Goal: Task Accomplishment & Management: Use online tool/utility

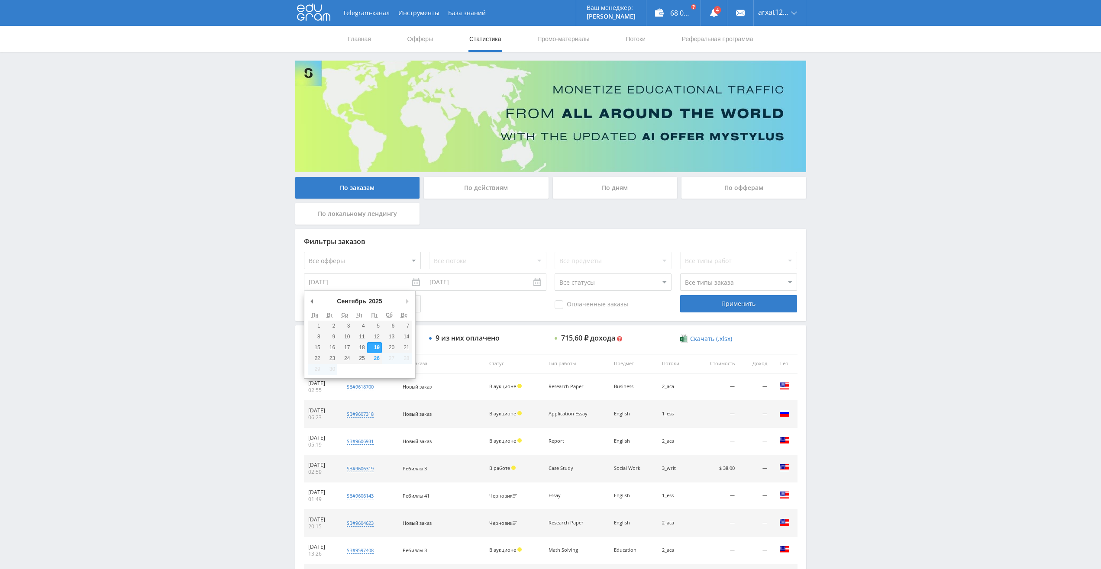
click at [374, 282] on input "19.09.2025" at bounding box center [364, 282] width 121 height 17
click at [979, 428] on div "Telegram-канал Инструменты База знаний Ваш менеджер: Alex Alex Online @edugram_…" at bounding box center [550, 363] width 1101 height 727
click at [619, 187] on div "По дням" at bounding box center [615, 188] width 125 height 22
click at [0, 0] on input "По дням" at bounding box center [0, 0] width 0 height 0
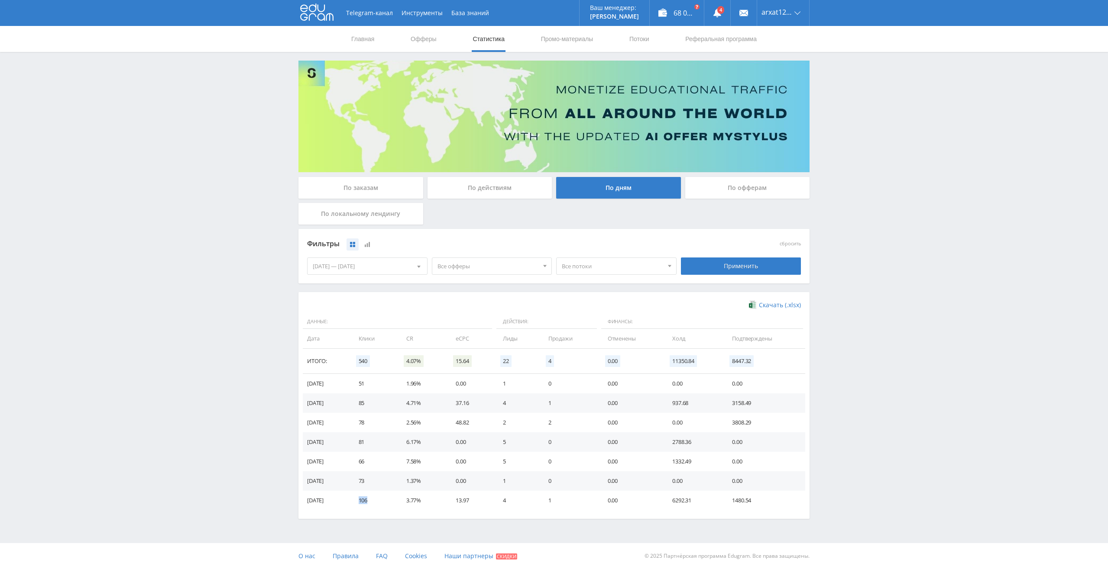
drag, startPoint x: 369, startPoint y: 501, endPoint x: 381, endPoint y: 501, distance: 12.1
click at [381, 501] on td "106" at bounding box center [374, 500] width 48 height 19
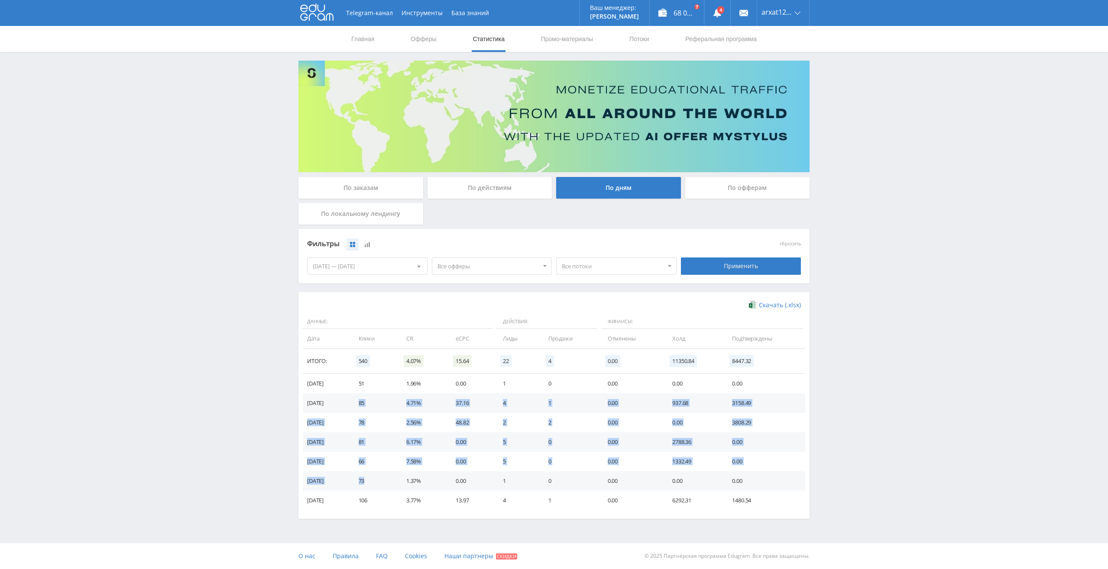
drag, startPoint x: 368, startPoint y: 401, endPoint x: 388, endPoint y: 488, distance: 89.3
click at [388, 478] on tbody "26.09.2025 51 1.96% 0.00 1 0 0.00 0.00 0.00 25.09.2025 85 4.71% 37.16 4 1 0.00 …" at bounding box center [554, 442] width 502 height 136
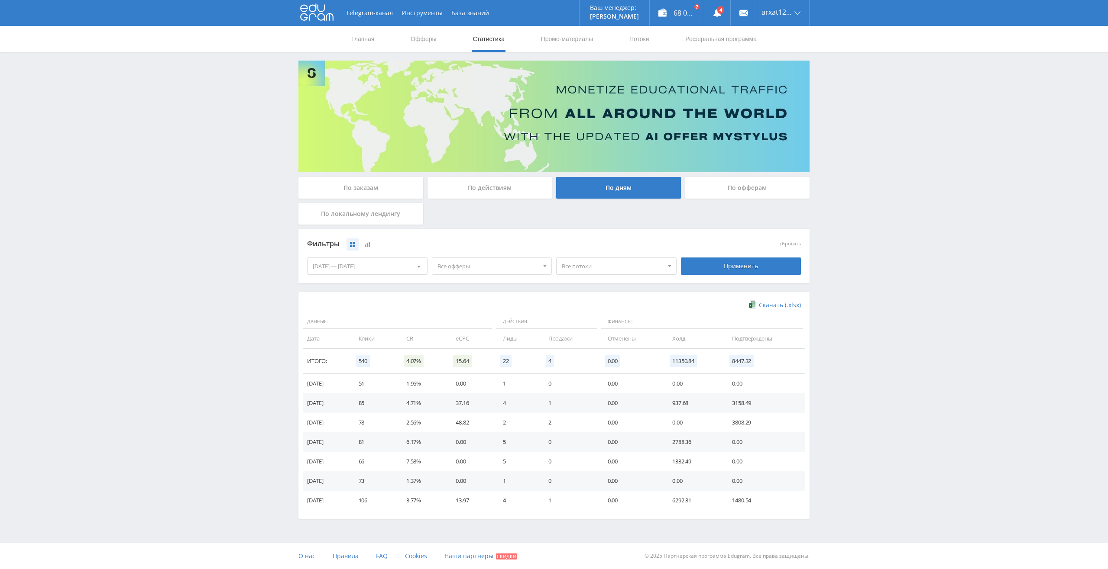
click at [380, 499] on td "106" at bounding box center [374, 500] width 48 height 19
click at [185, 323] on div "Telegram-канал Инструменты База знаний Ваш менеджер: Alex Alex Online @edugram_…" at bounding box center [554, 283] width 1108 height 567
click at [304, 557] on span "О нас" at bounding box center [306, 556] width 17 height 8
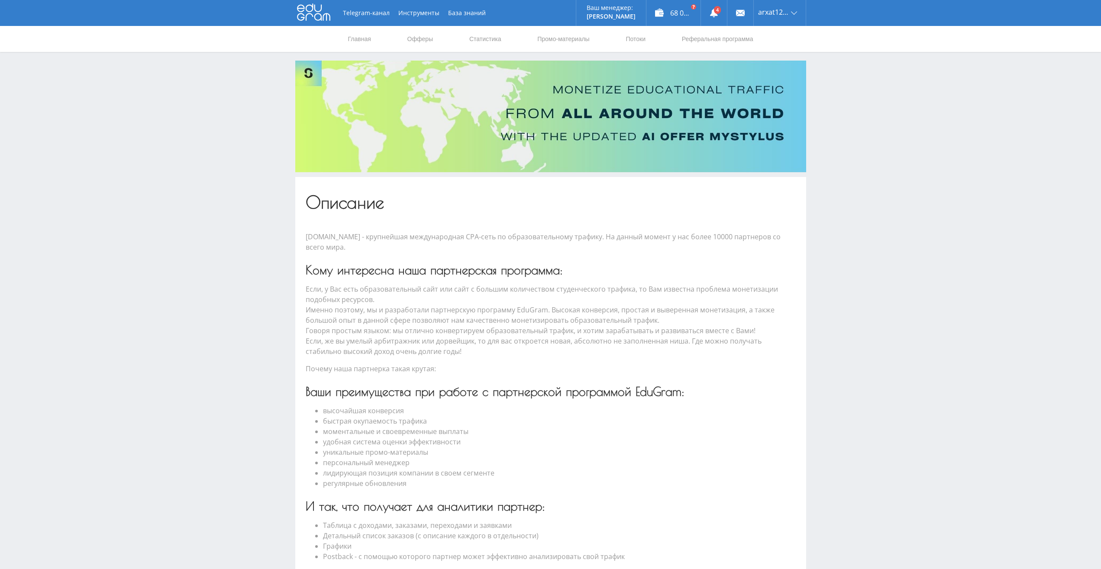
click at [310, 12] on use at bounding box center [313, 12] width 33 height 17
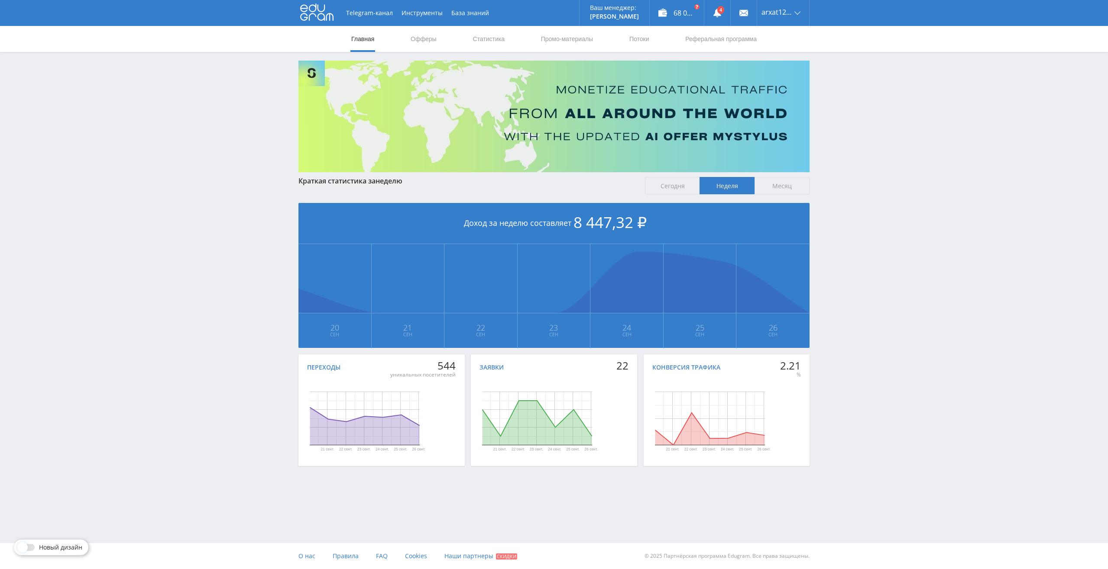
click at [32, 547] on div at bounding box center [27, 547] width 16 height 7
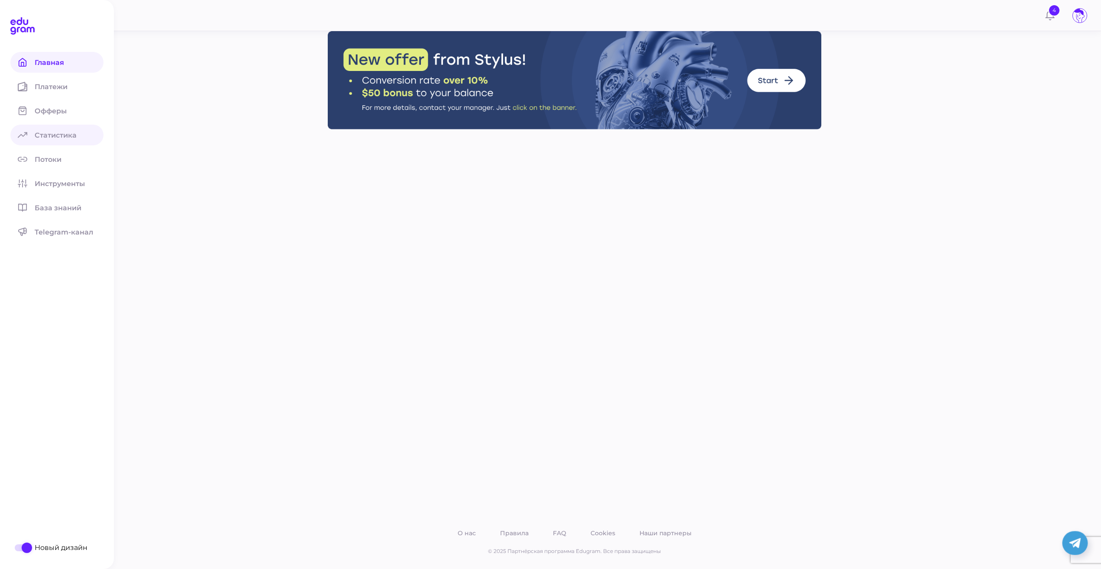
click at [43, 127] on link "Статистика" at bounding box center [56, 135] width 93 height 21
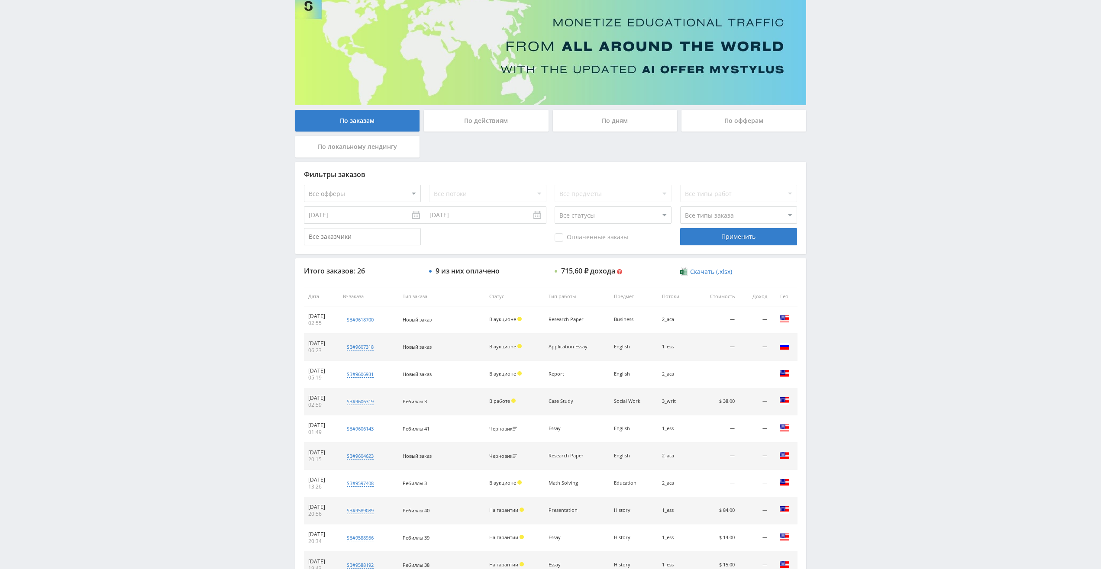
scroll to position [87, 0]
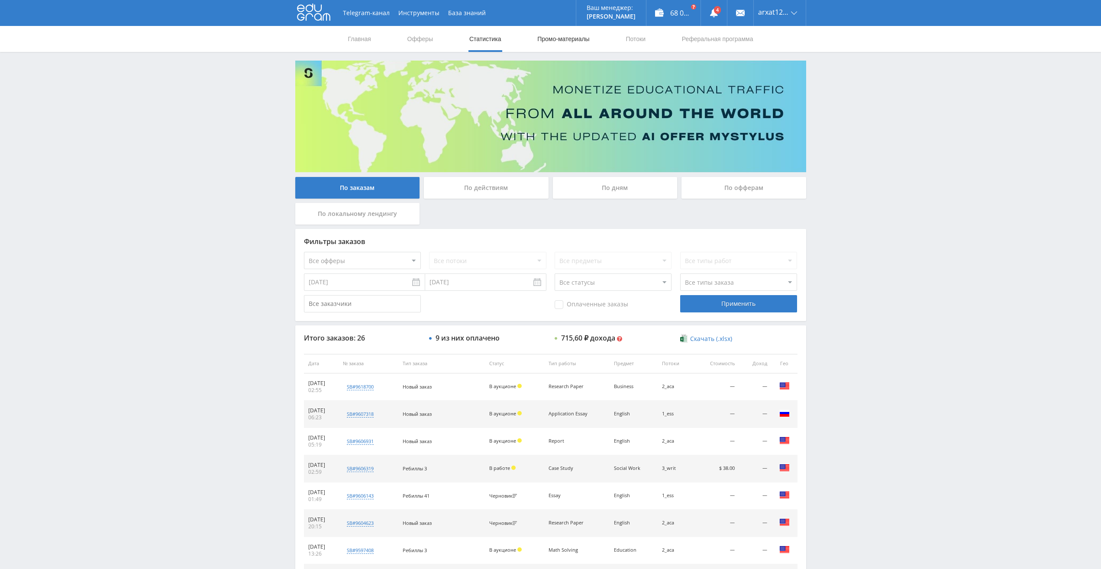
click at [561, 36] on link "Промо-материалы" at bounding box center [563, 39] width 54 height 26
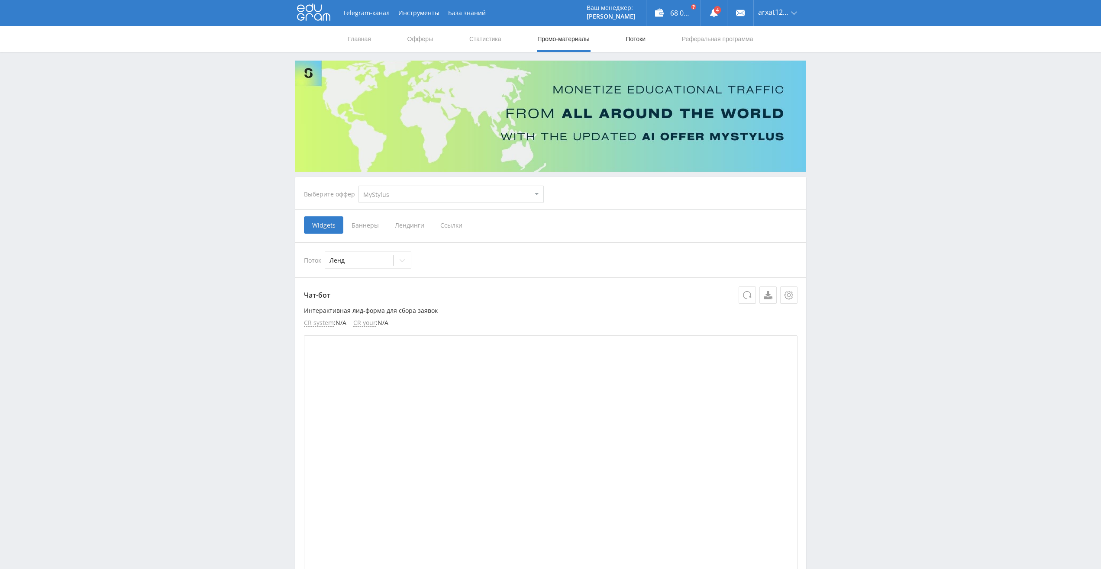
click at [637, 37] on link "Потоки" at bounding box center [636, 39] width 22 height 26
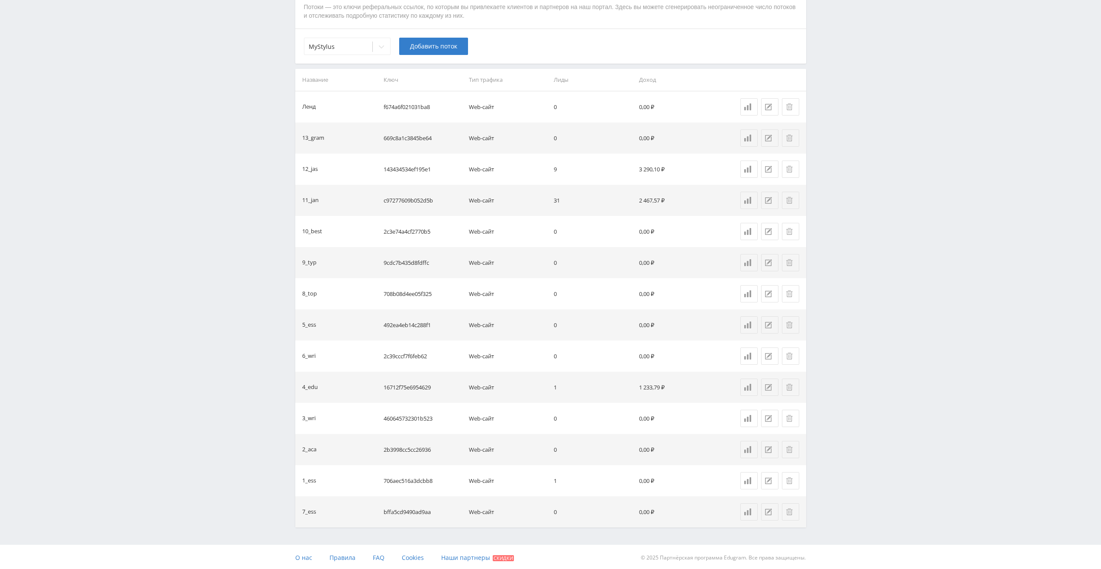
scroll to position [203, 0]
click at [349, 45] on div at bounding box center [338, 45] width 59 height 9
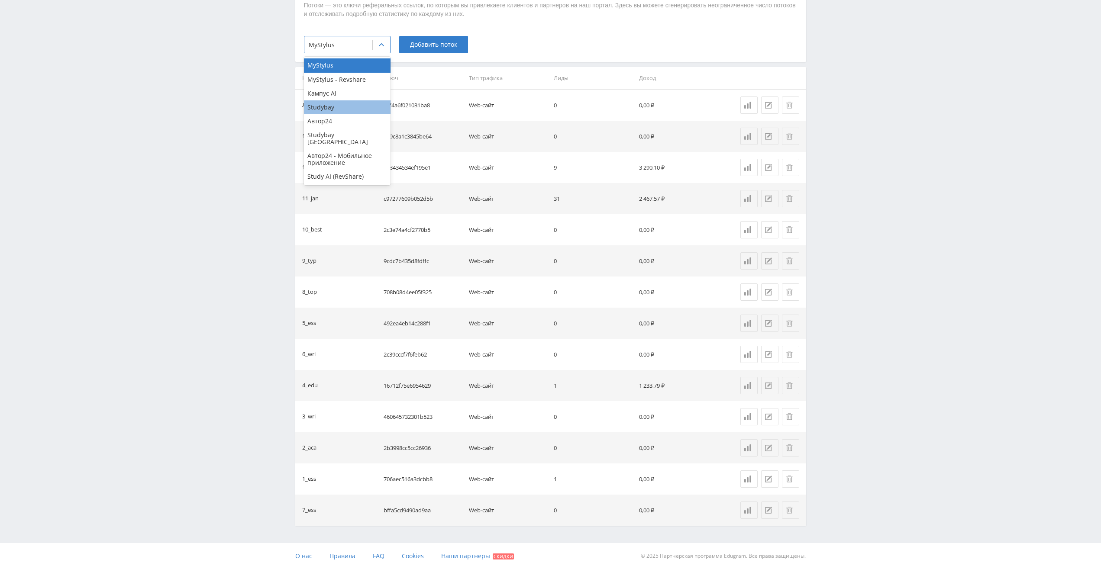
click at [328, 108] on div "Studybay" at bounding box center [347, 107] width 87 height 14
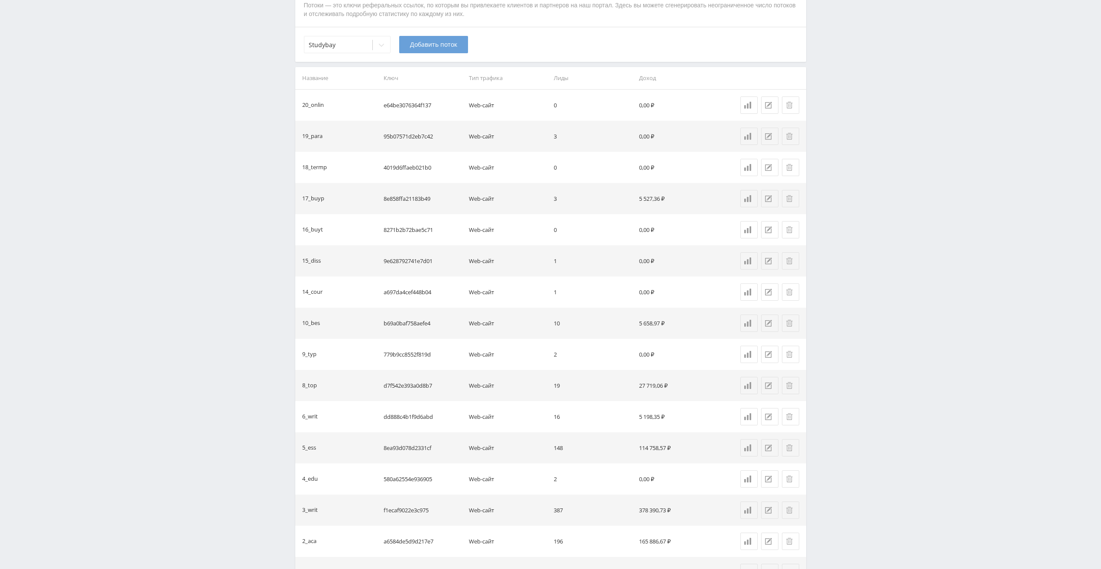
click at [429, 45] on span "Добавить поток" at bounding box center [433, 44] width 47 height 7
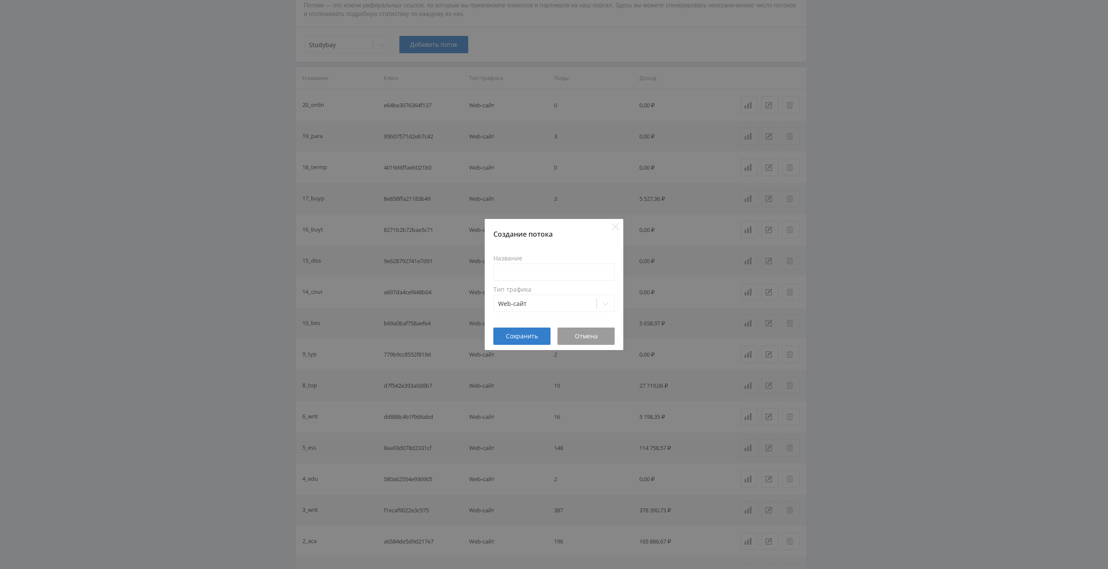
click at [616, 223] on div "Создание потока" at bounding box center [554, 229] width 139 height 20
click at [535, 306] on div at bounding box center [545, 304] width 94 height 9
click at [598, 343] on button "Отмена" at bounding box center [585, 336] width 57 height 17
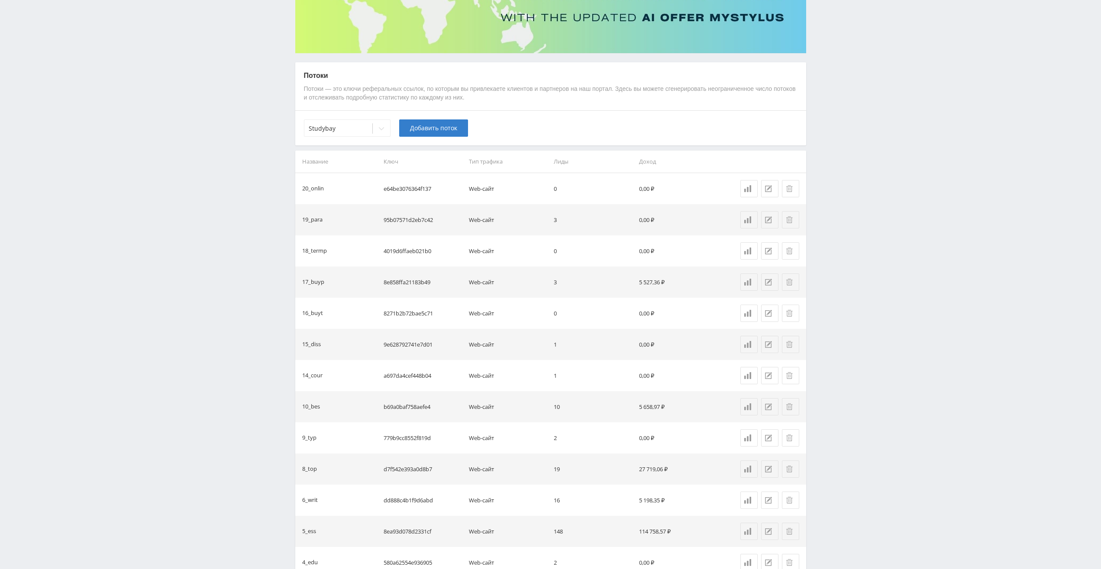
scroll to position [123, 0]
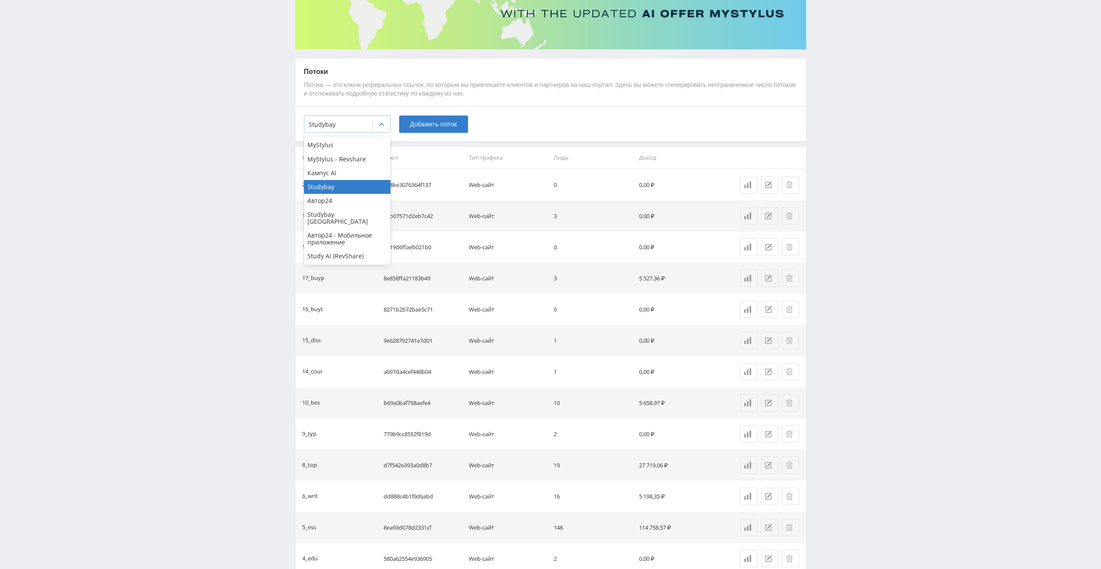
click at [375, 127] on div at bounding box center [381, 124] width 17 height 17
click at [332, 147] on div "MyStylus" at bounding box center [347, 145] width 87 height 14
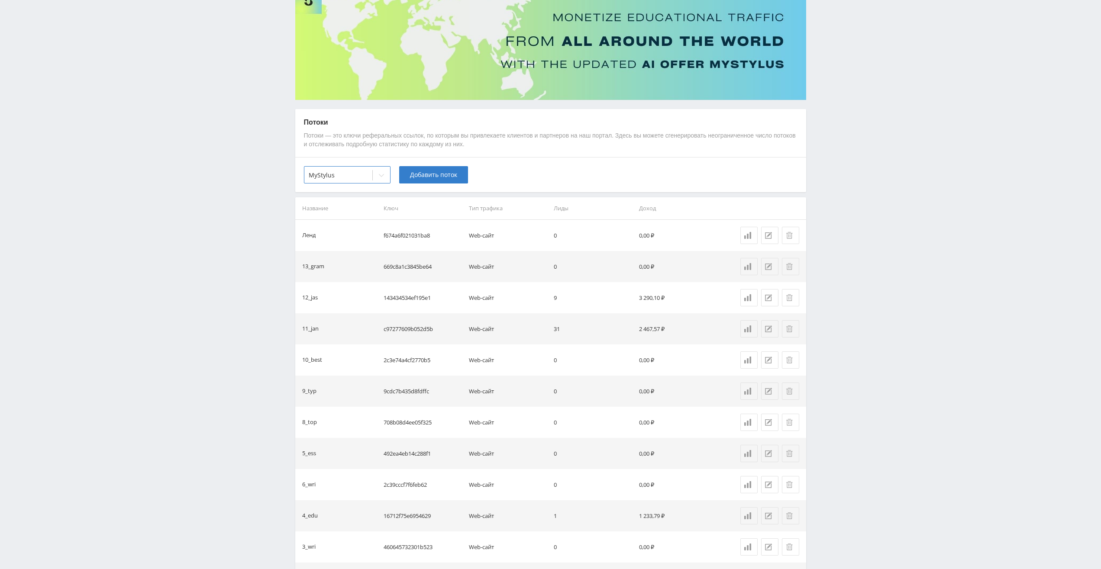
scroll to position [29, 0]
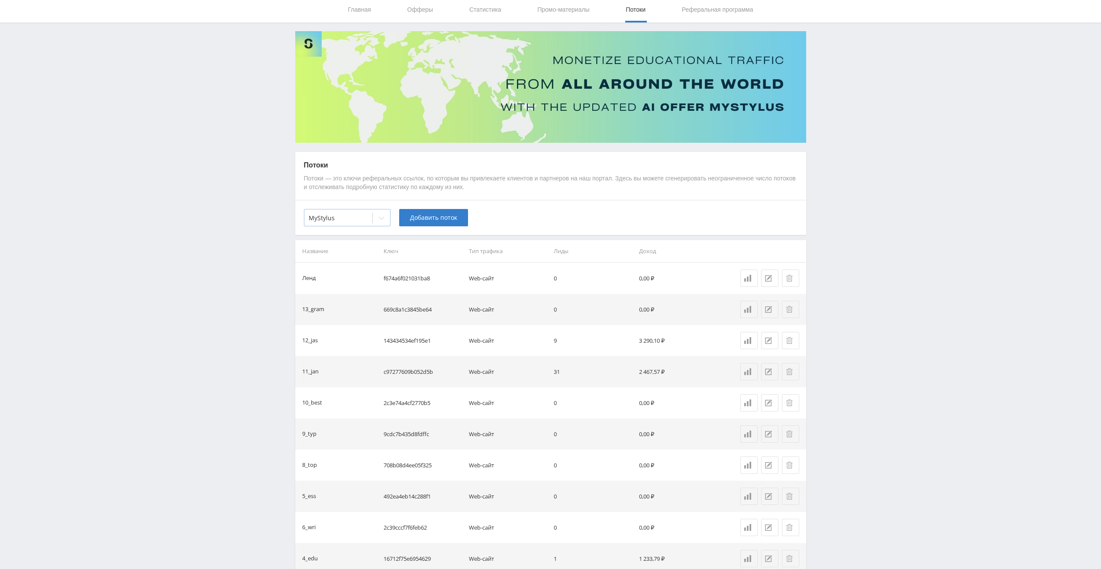
click at [365, 219] on div at bounding box center [338, 218] width 59 height 9
click at [346, 253] on div "MyStylus - Revshare" at bounding box center [347, 253] width 87 height 14
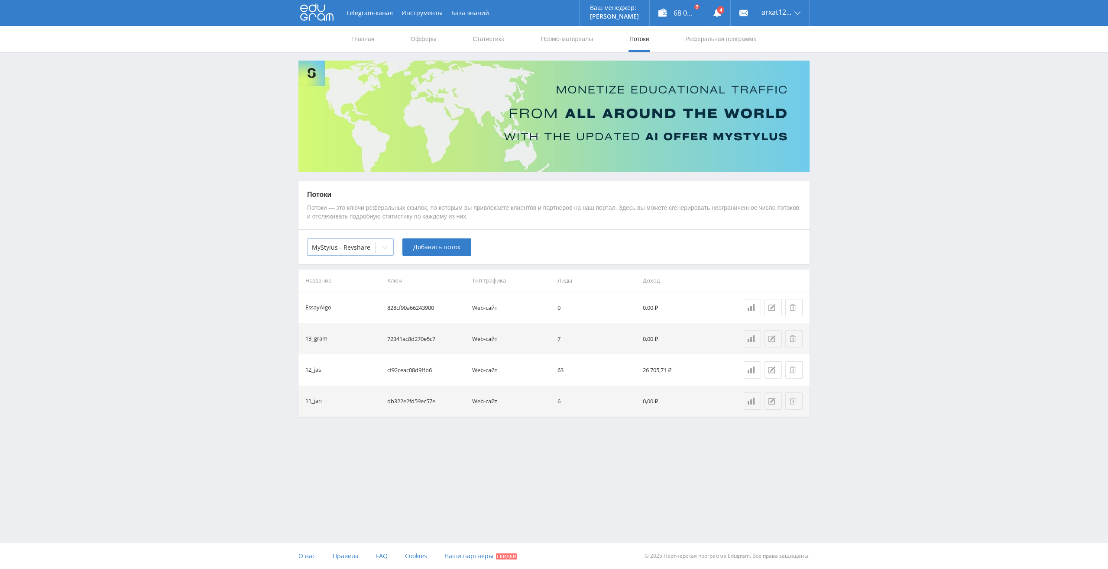
click at [380, 249] on div at bounding box center [384, 247] width 17 height 17
click at [353, 265] on div "MyStylus" at bounding box center [350, 268] width 87 height 14
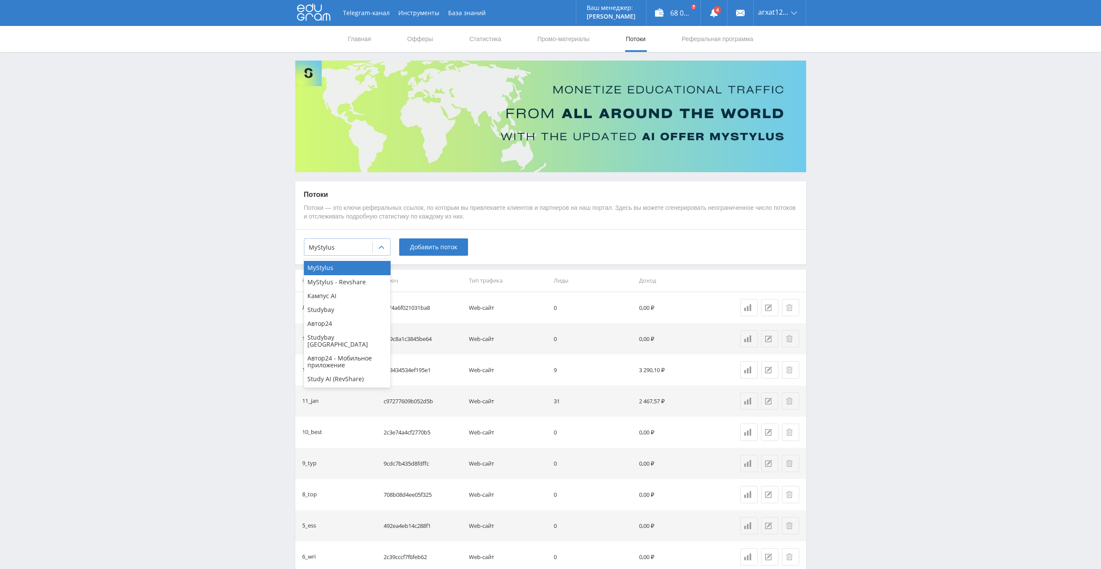
click at [360, 248] on div at bounding box center [338, 247] width 59 height 9
click at [352, 279] on div "MyStylus - Revshare" at bounding box center [347, 282] width 87 height 14
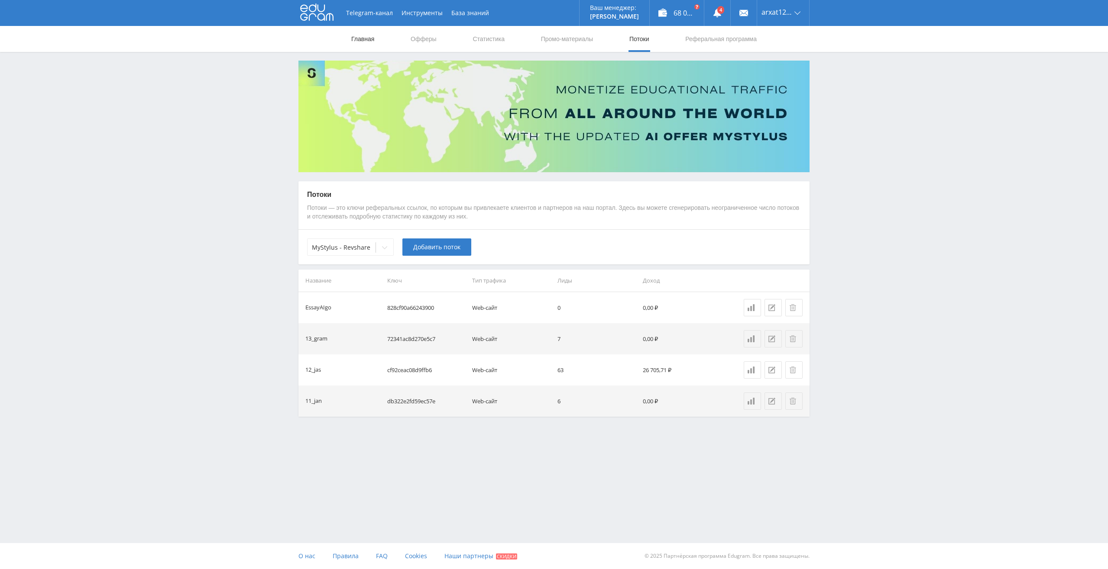
click at [357, 42] on link "Главная" at bounding box center [362, 39] width 25 height 26
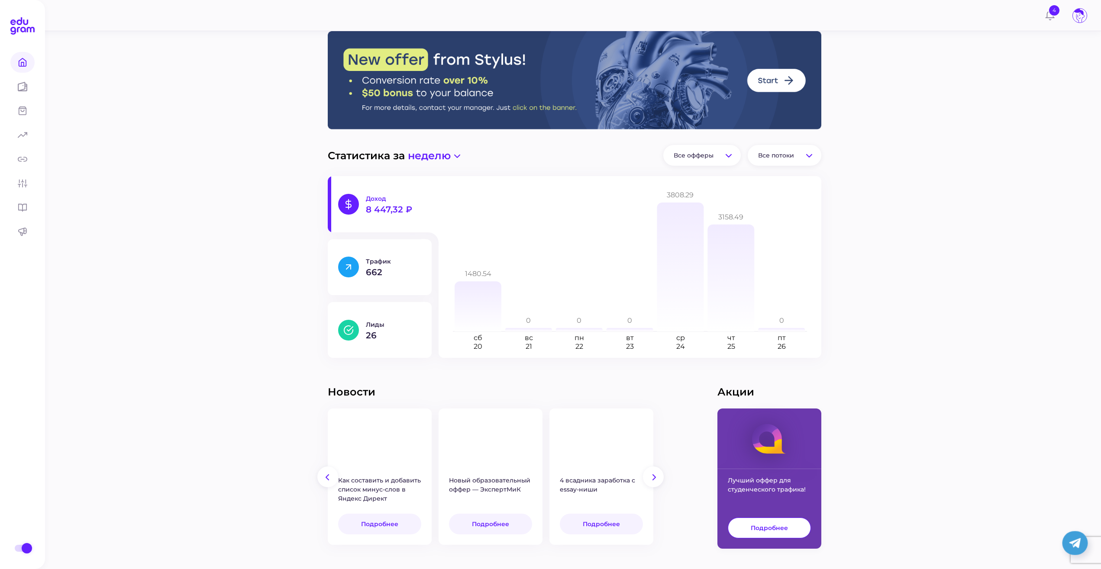
click at [154, 291] on div "Статистика за неделю Все офферы Все потоки Доход 8 447,32 ₽ Трафик 662 Лиды 26 …" at bounding box center [575, 307] width 1054 height 615
